Goal: Task Accomplishment & Management: Manage account settings

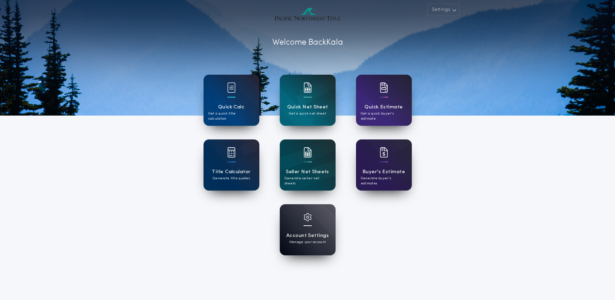
scroll to position [6, 0]
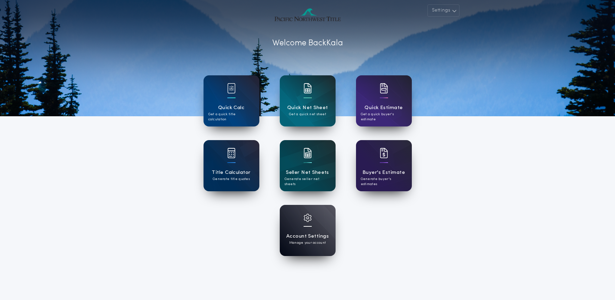
click at [122, 194] on div "Settings Welcome Back Kala Quick Calc Get a quick title calculation Quick Net S…" at bounding box center [307, 172] width 615 height 356
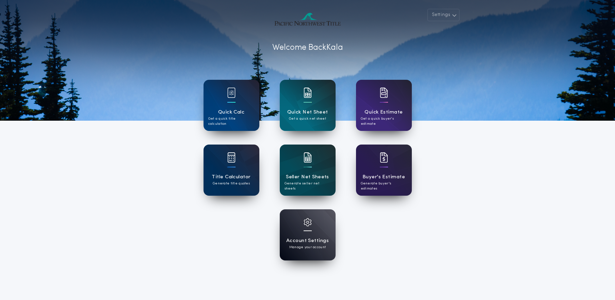
scroll to position [1, 0]
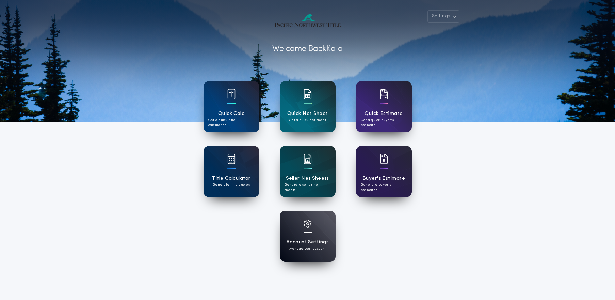
click at [107, 221] on div "Settings Welcome Back Kala Quick Calc Get a quick title calculation Quick Net S…" at bounding box center [307, 177] width 615 height 356
click at [310, 236] on div at bounding box center [308, 227] width 8 height 17
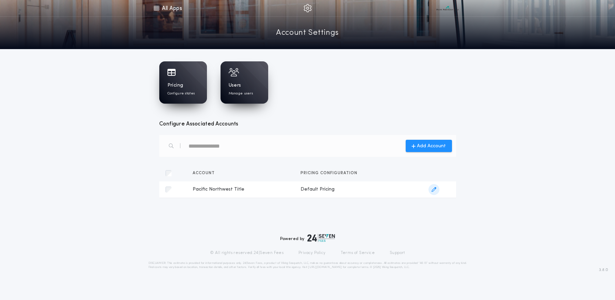
click at [434, 189] on icon "button" at bounding box center [434, 189] width 5 height 5
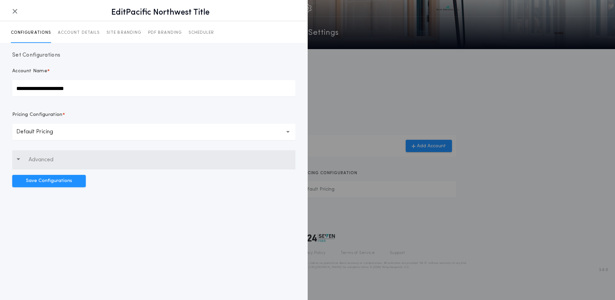
click at [37, 156] on p "Advanced" at bounding box center [41, 160] width 25 height 8
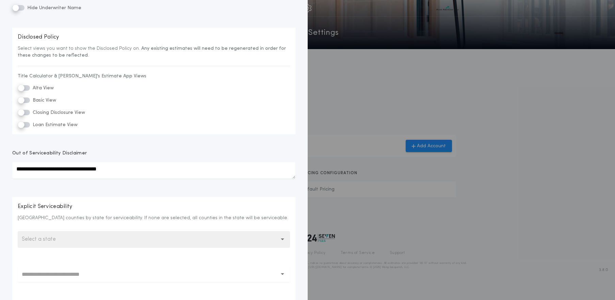
scroll to position [437, 0]
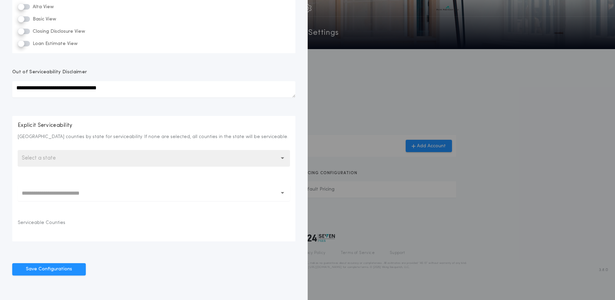
click at [284, 195] on icon at bounding box center [283, 193] width 4 height 16
click at [284, 193] on icon at bounding box center [283, 193] width 4 height 2
click at [283, 193] on icon at bounding box center [283, 193] width 4 height 2
click at [76, 160] on button "Select a state" at bounding box center [154, 158] width 272 height 16
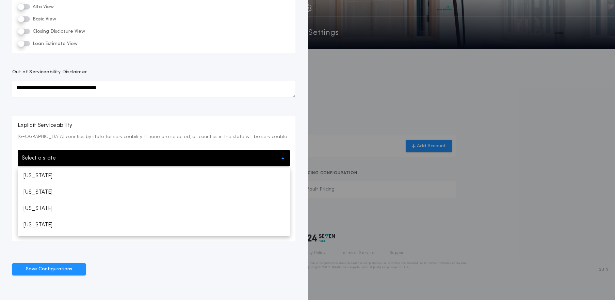
scroll to position [717, 0]
click at [45, 230] on p "[US_STATE]" at bounding box center [154, 227] width 272 height 16
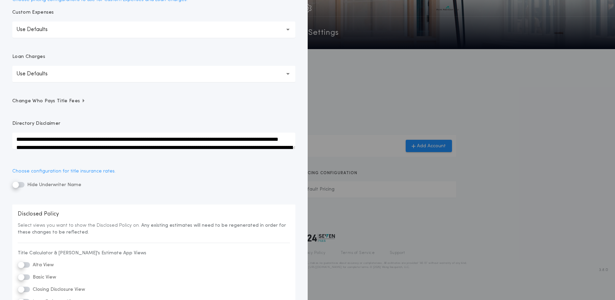
scroll to position [185, 0]
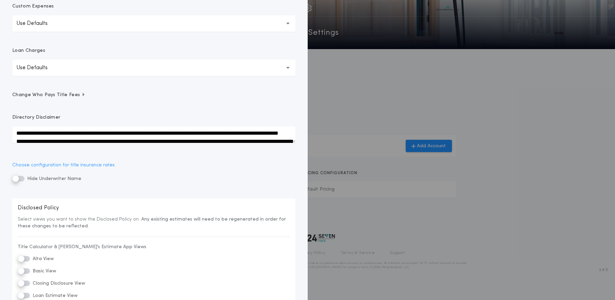
click at [60, 94] on span "Change Who Pays Title Fees" at bounding box center [48, 95] width 73 height 7
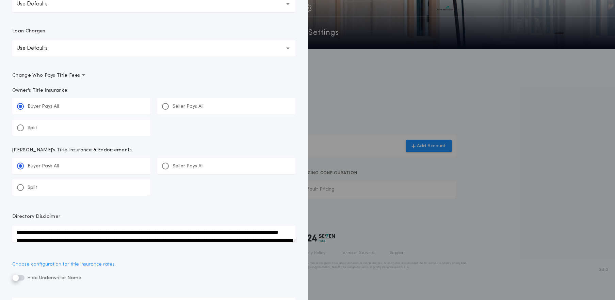
scroll to position [205, 0]
click at [164, 106] on div at bounding box center [165, 105] width 3 height 3
click at [0, 0] on input "*****" at bounding box center [0, 0] width 0 height 0
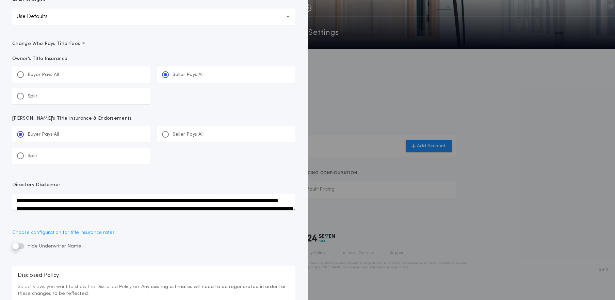
scroll to position [245, 0]
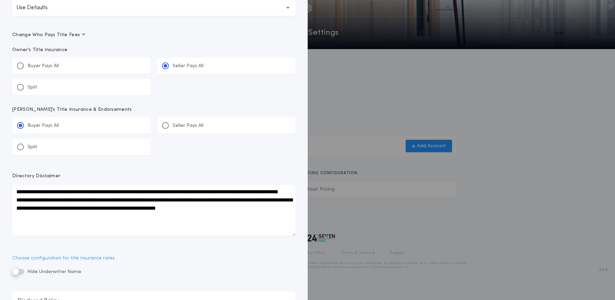
drag, startPoint x: 293, startPoint y: 200, endPoint x: 291, endPoint y: 235, distance: 34.5
click at [291, 235] on textarea "**********" at bounding box center [153, 210] width 283 height 51
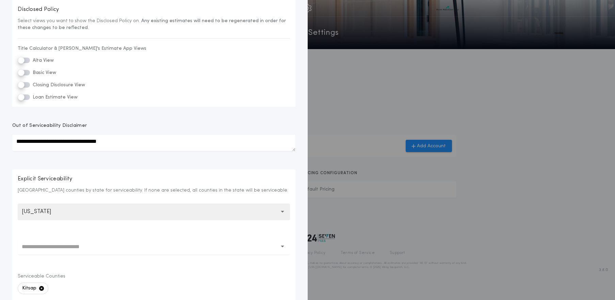
scroll to position [601, 0]
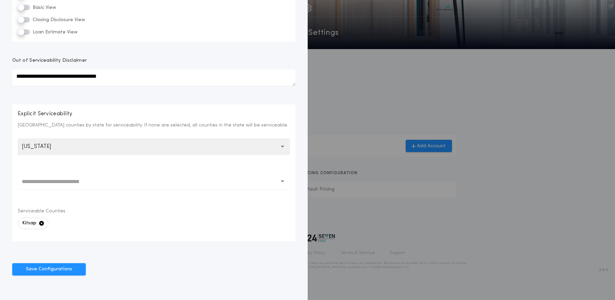
drag, startPoint x: 58, startPoint y: 270, endPoint x: 108, endPoint y: 268, distance: 50.5
click at [57, 270] on button "Save Configurations" at bounding box center [49, 269] width 74 height 12
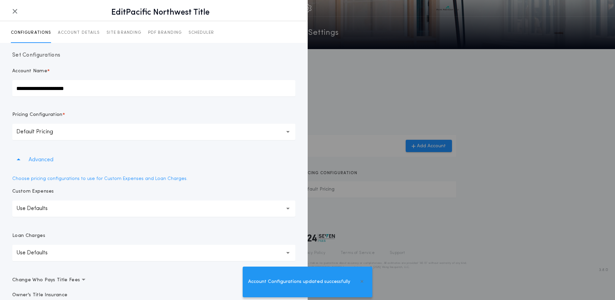
scroll to position [11, 0]
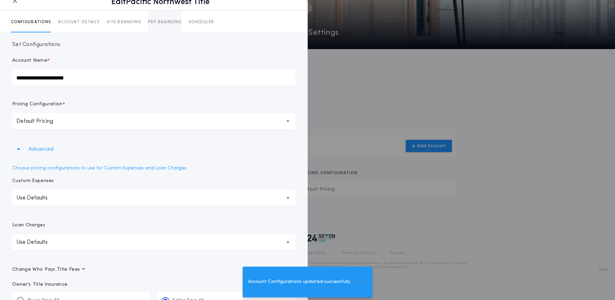
click at [159, 24] on p "PDF BRANDING" at bounding box center [165, 21] width 34 height 5
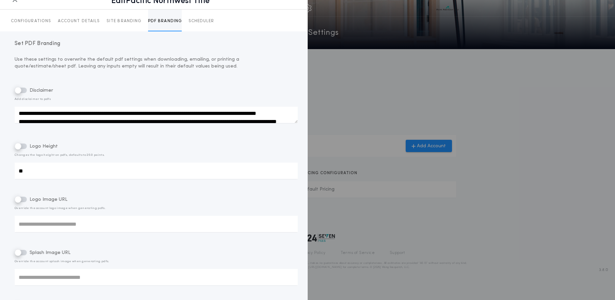
scroll to position [22, 0]
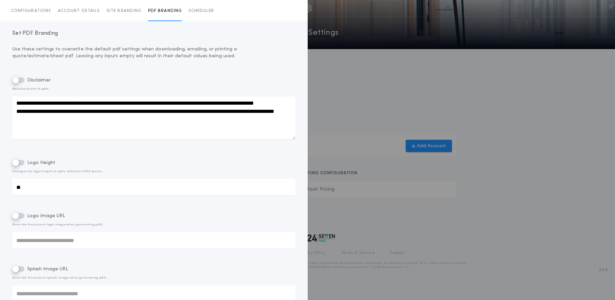
drag, startPoint x: 294, startPoint y: 112, endPoint x: 294, endPoint y: 139, distance: 26.6
click at [294, 139] on textarea "**********" at bounding box center [153, 117] width 283 height 43
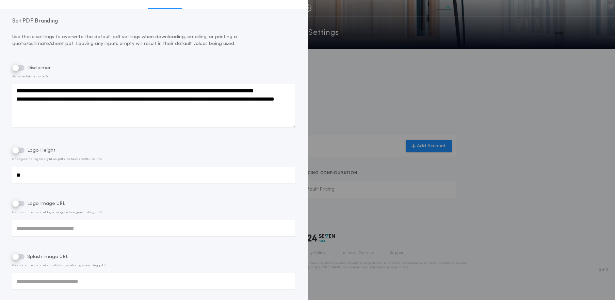
scroll to position [0, 0]
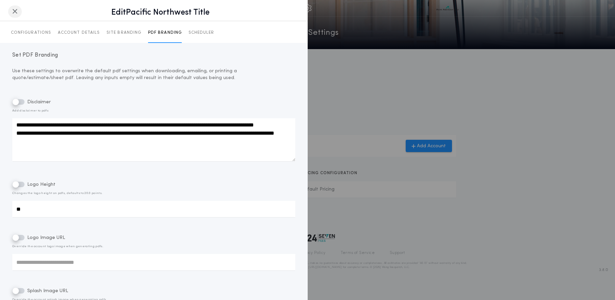
click at [11, 10] on button "button" at bounding box center [15, 11] width 14 height 12
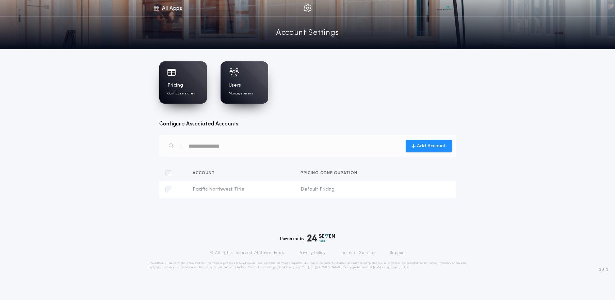
click at [173, 83] on h1 "Pricing" at bounding box center [176, 85] width 16 height 7
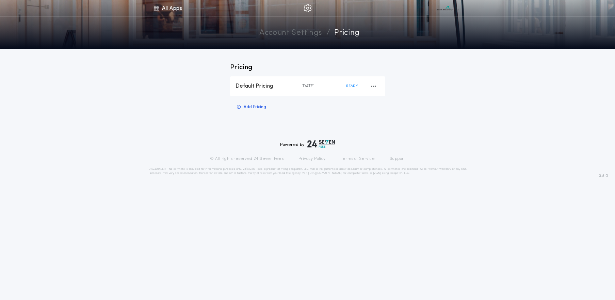
click at [267, 84] on div "Default Pricing" at bounding box center [269, 85] width 66 height 7
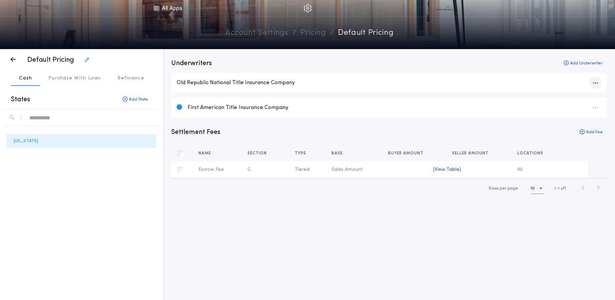
click at [596, 83] on icon "button" at bounding box center [595, 83] width 5 height 0
click at [585, 99] on button "Set as Default" at bounding box center [583, 99] width 53 height 14
drag, startPoint x: 79, startPoint y: 78, endPoint x: 86, endPoint y: 77, distance: 7.9
click at [79, 78] on p "Purchase With Loan" at bounding box center [74, 78] width 53 height 7
click at [596, 83] on icon "button" at bounding box center [595, 83] width 5 height 0
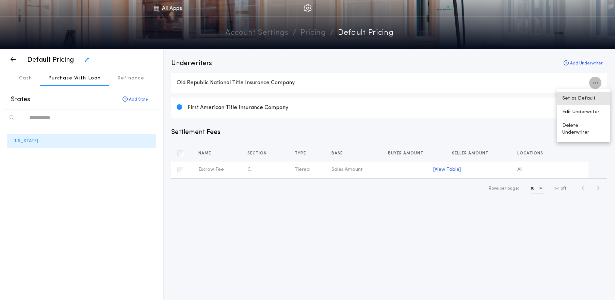
click at [575, 98] on button "Set as Default" at bounding box center [583, 99] width 53 height 14
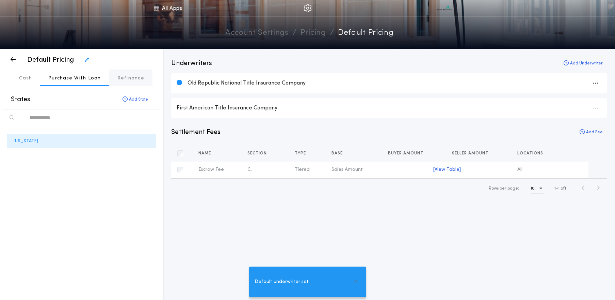
click at [123, 75] on p "Refinance" at bounding box center [130, 78] width 27 height 7
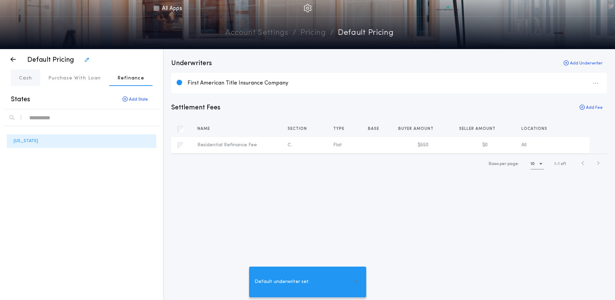
drag, startPoint x: 25, startPoint y: 77, endPoint x: 76, endPoint y: 89, distance: 52.0
click at [25, 77] on p "Cash" at bounding box center [25, 78] width 13 height 7
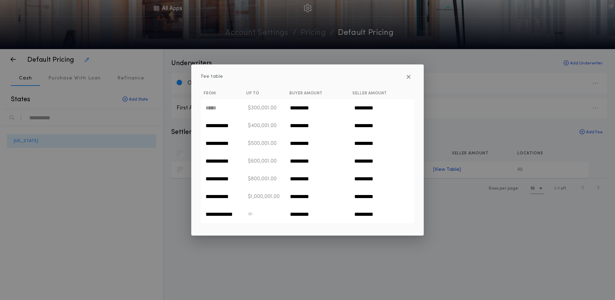
click at [410, 77] on icon "button" at bounding box center [409, 77] width 4 height 0
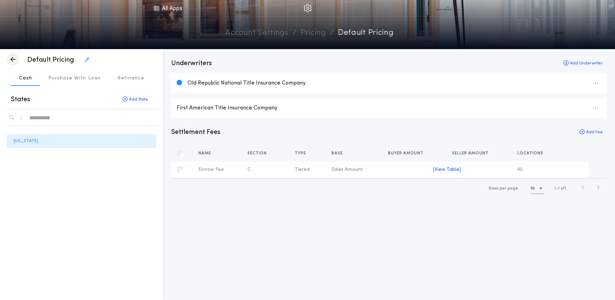
click at [15, 60] on icon "button" at bounding box center [13, 59] width 5 height 0
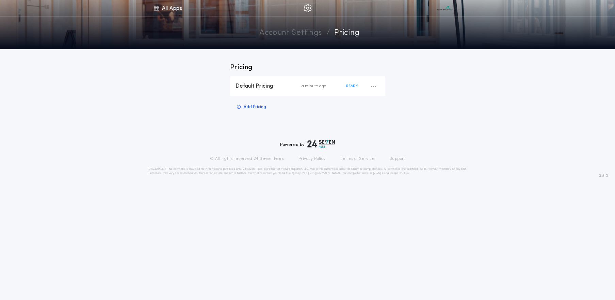
click at [277, 27] on link "Account Settings" at bounding box center [290, 33] width 63 height 12
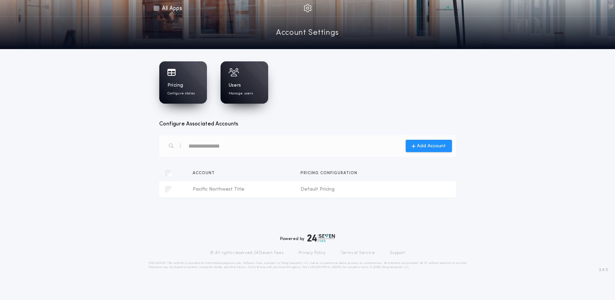
click at [245, 83] on div "Users Manage users" at bounding box center [244, 89] width 31 height 14
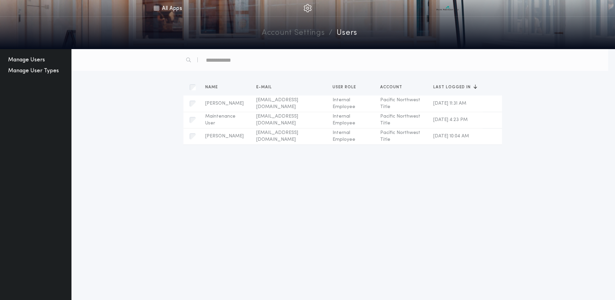
click at [34, 69] on button "Manage User Types" at bounding box center [33, 70] width 56 height 11
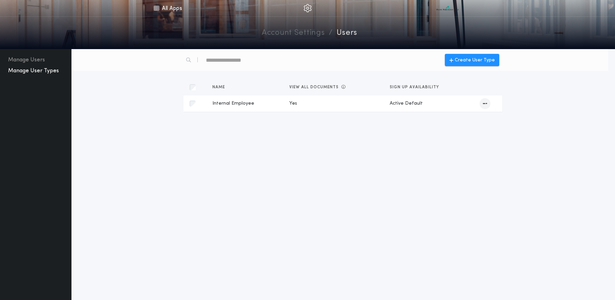
click at [485, 105] on icon "button" at bounding box center [485, 103] width 4 height 5
click at [476, 117] on button "Edit User Type" at bounding box center [470, 116] width 46 height 15
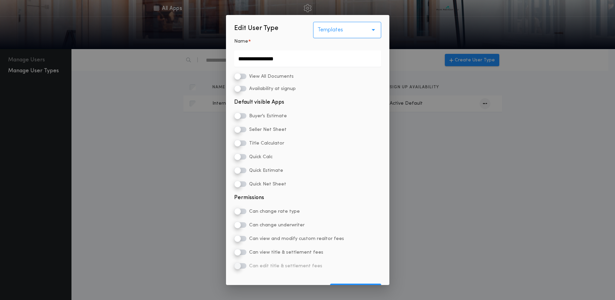
scroll to position [18, 0]
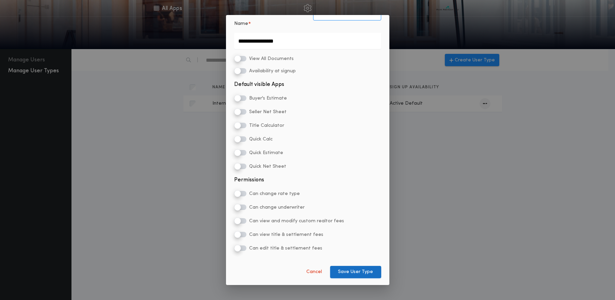
click at [359, 272] on button "Save User Type" at bounding box center [355, 272] width 51 height 12
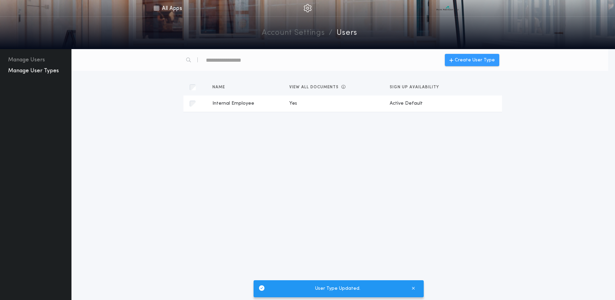
click at [471, 61] on span "Create User Type" at bounding box center [475, 60] width 40 height 7
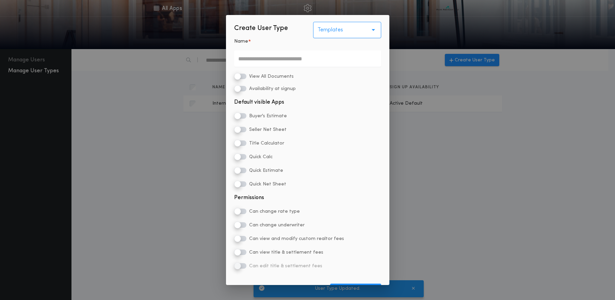
drag, startPoint x: 332, startPoint y: 27, endPoint x: 330, endPoint y: 31, distance: 4.0
click at [332, 27] on p "Templates" at bounding box center [336, 30] width 36 height 8
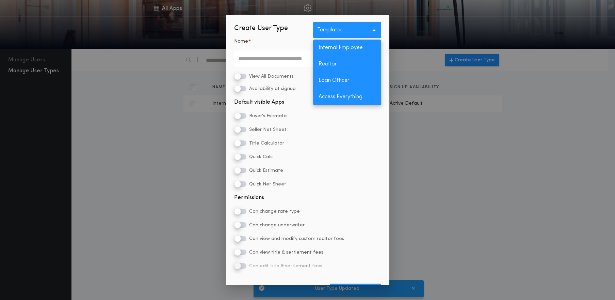
click at [332, 64] on p "Realtor" at bounding box center [347, 64] width 68 height 16
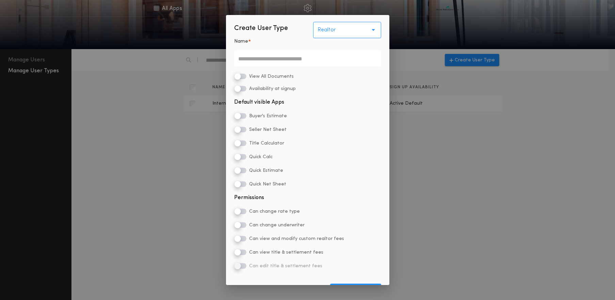
click at [283, 57] on input "Name *" at bounding box center [307, 58] width 147 height 16
type input "*******"
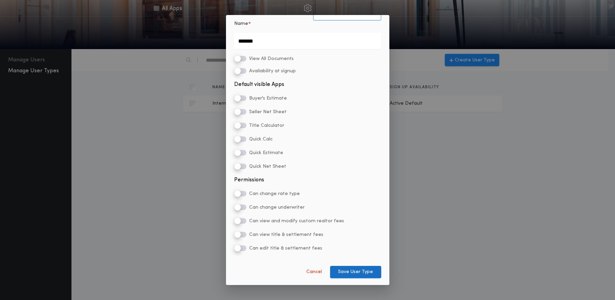
click at [360, 274] on button "Save User Type" at bounding box center [355, 272] width 51 height 12
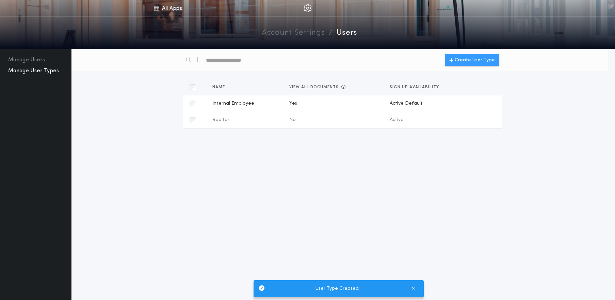
click at [465, 58] on span "Create User Type" at bounding box center [475, 60] width 40 height 7
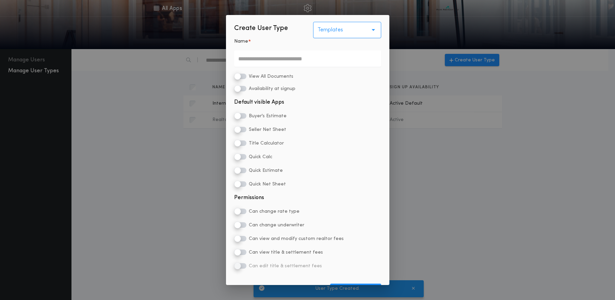
drag, startPoint x: 341, startPoint y: 30, endPoint x: 333, endPoint y: 32, distance: 7.8
click at [341, 30] on p "Templates" at bounding box center [336, 30] width 36 height 8
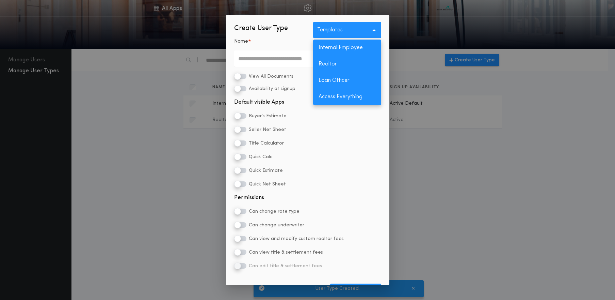
click at [327, 80] on p "Loan Officer" at bounding box center [347, 80] width 68 height 16
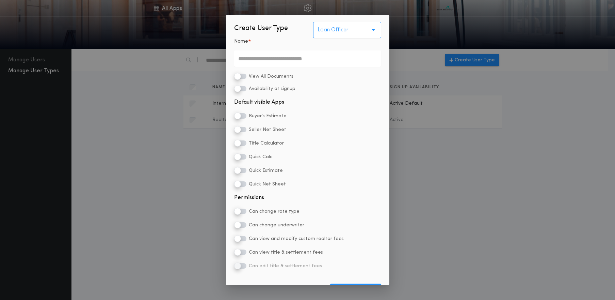
click at [257, 60] on input "Name *" at bounding box center [307, 58] width 147 height 16
type input "******"
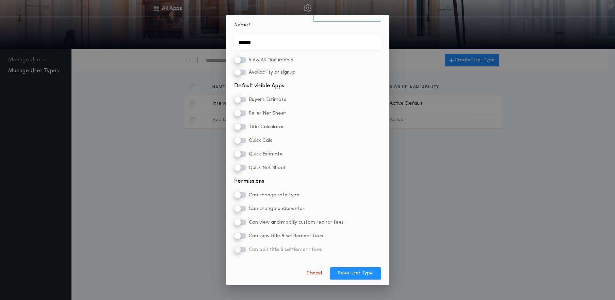
scroll to position [17, 0]
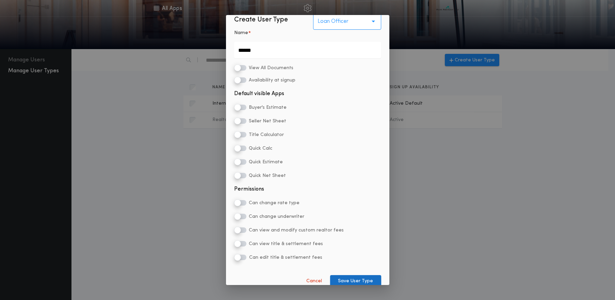
click at [351, 280] on button "Save User Type" at bounding box center [355, 281] width 51 height 12
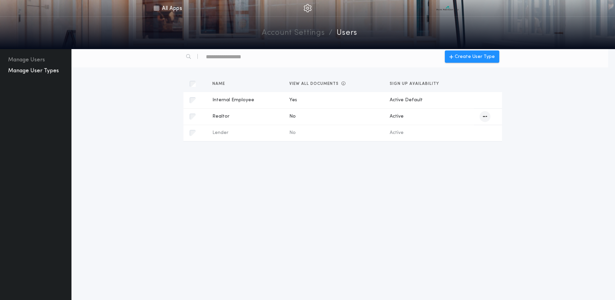
scroll to position [0, 0]
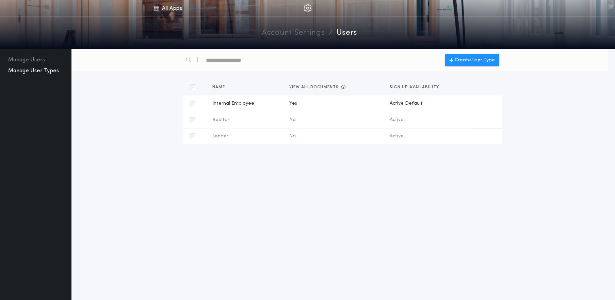
click at [287, 36] on link "Account Settings" at bounding box center [293, 33] width 63 height 12
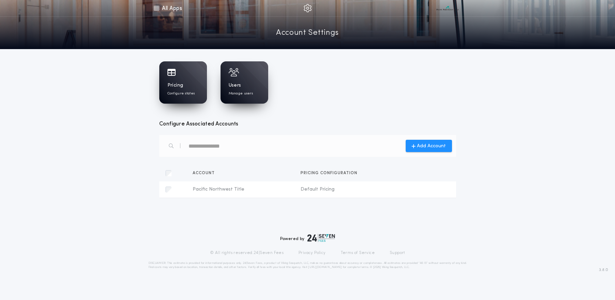
click at [164, 10] on link "All Apps" at bounding box center [168, 8] width 31 height 16
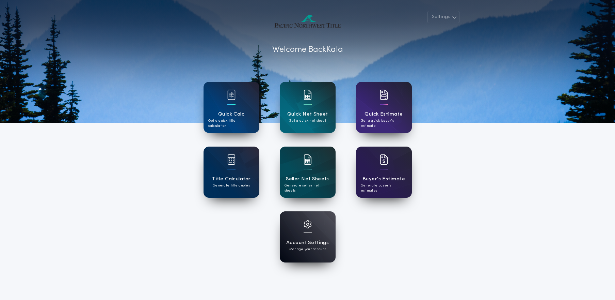
click at [297, 239] on h1 "Account Settings" at bounding box center [307, 243] width 43 height 8
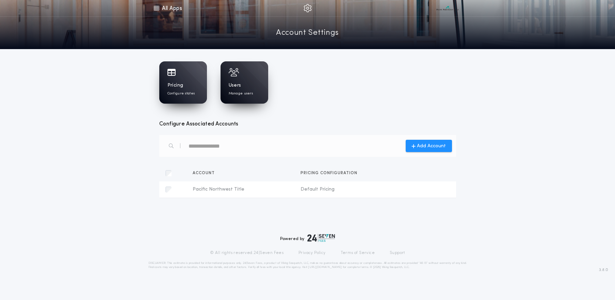
click at [242, 83] on div "Users Manage users" at bounding box center [244, 89] width 31 height 14
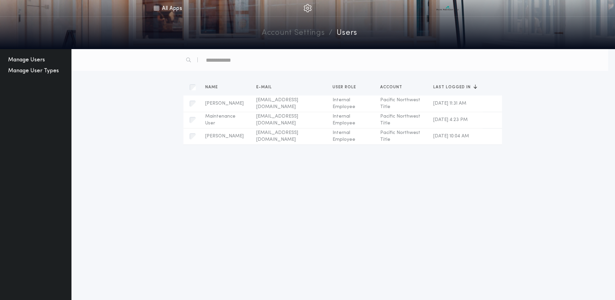
click at [17, 70] on button "Manage User Types" at bounding box center [33, 70] width 56 height 11
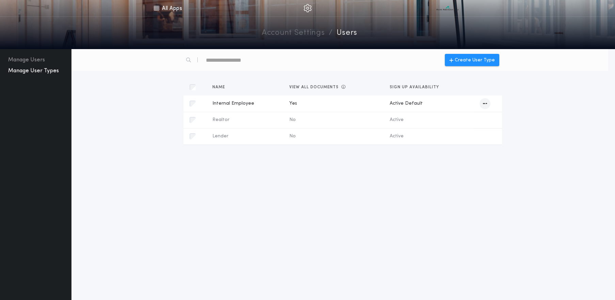
click at [483, 103] on icon "button" at bounding box center [485, 103] width 4 height 5
click at [478, 114] on button "Edit User Type" at bounding box center [470, 116] width 46 height 15
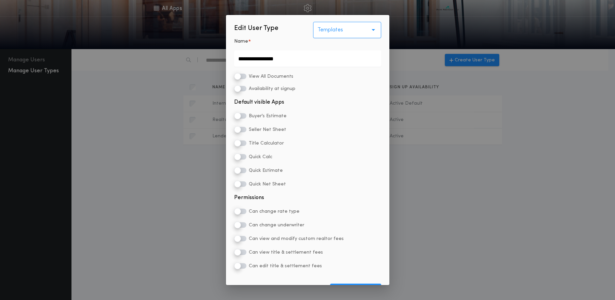
click at [281, 61] on input "**********" at bounding box center [307, 58] width 147 height 16
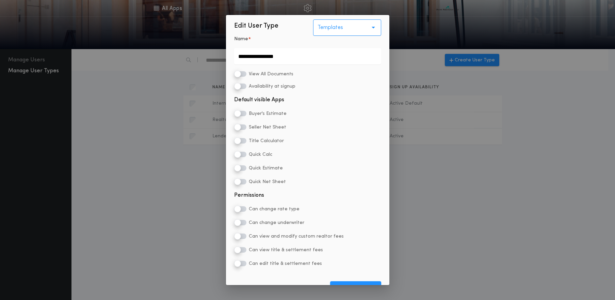
click at [159, 140] on div "**********" at bounding box center [307, 150] width 615 height 300
drag, startPoint x: 494, startPoint y: 239, endPoint x: 486, endPoint y: 238, distance: 8.0
click at [494, 239] on div "**********" at bounding box center [307, 150] width 615 height 300
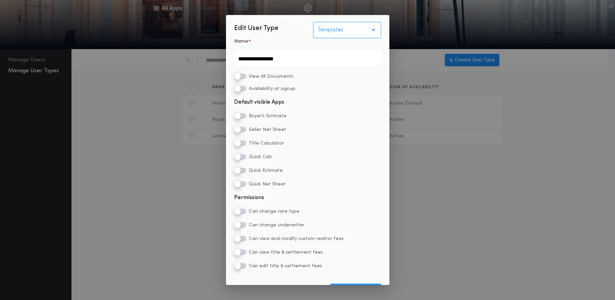
click at [184, 76] on div "**********" at bounding box center [307, 150] width 615 height 300
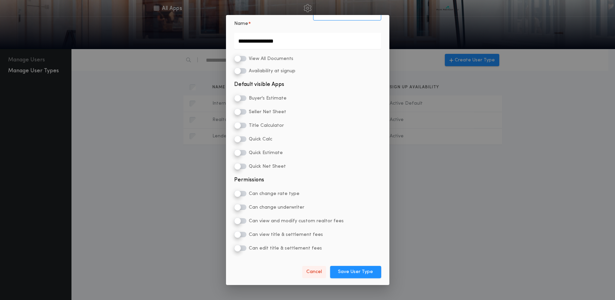
click at [315, 273] on button "Cancel" at bounding box center [314, 272] width 24 height 12
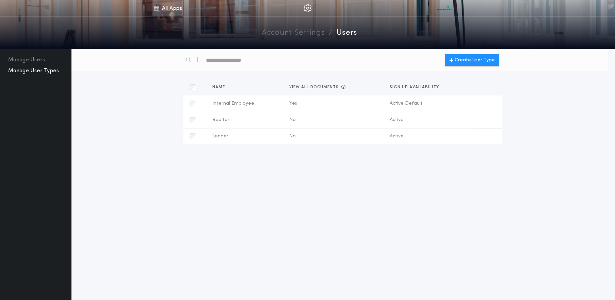
click at [172, 11] on link "All Apps" at bounding box center [168, 8] width 31 height 16
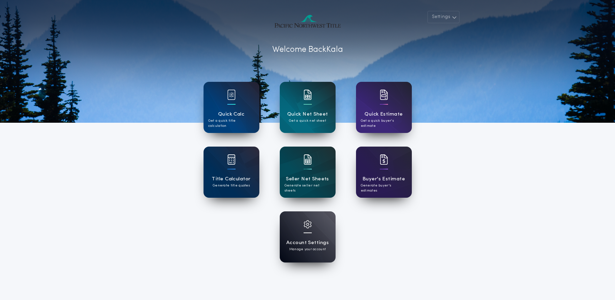
drag, startPoint x: 97, startPoint y: 159, endPoint x: 100, endPoint y: 157, distance: 3.5
click at [97, 159] on div "Settings Welcome Back Kala Quick Calc Get a quick title calculation Quick Net S…" at bounding box center [307, 178] width 615 height 356
